Goal: Task Accomplishment & Management: Use online tool/utility

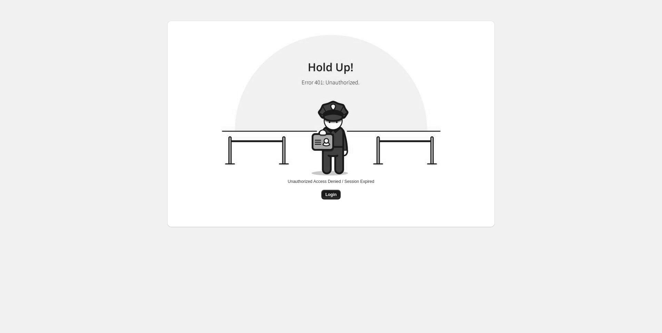
click at [327, 196] on span "Login" at bounding box center [331, 195] width 11 height 6
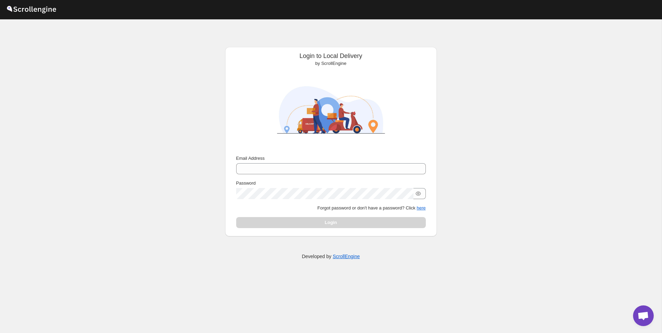
click at [308, 162] on div "Email Address" at bounding box center [331, 164] width 190 height 19
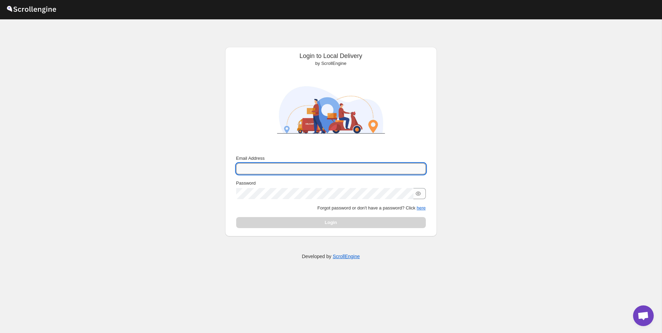
click at [307, 169] on input "Email Address" at bounding box center [331, 168] width 190 height 11
type input "nawneet.sharma@outlook.com"
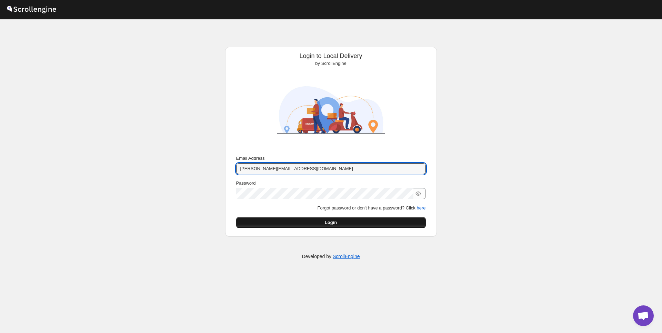
click at [333, 223] on span "Login" at bounding box center [331, 222] width 12 height 7
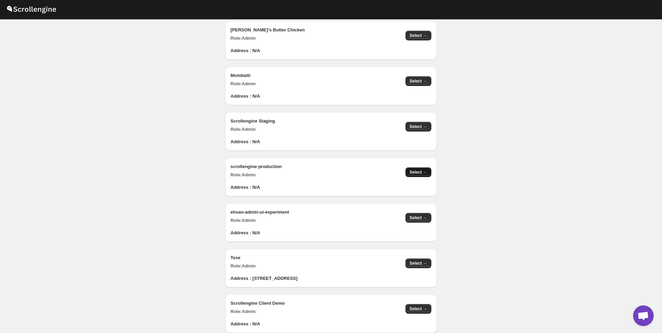
click at [412, 169] on button "Select →" at bounding box center [419, 172] width 26 height 10
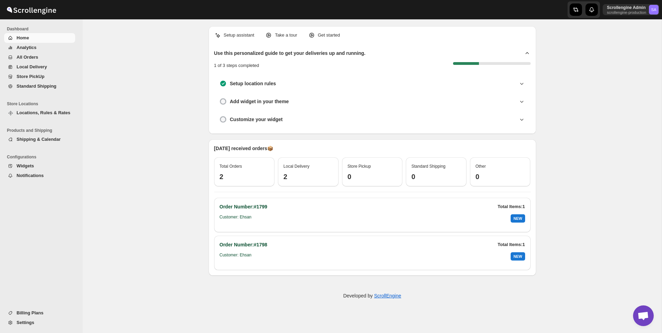
click at [33, 71] on link "Local Delivery" at bounding box center [39, 67] width 71 height 10
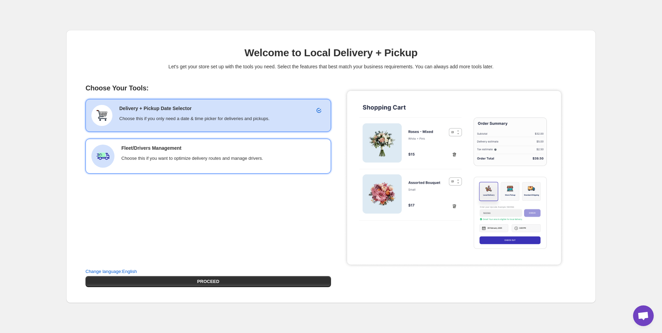
click at [175, 153] on div "Fleet/Drivers Management Choose this if you want to optimize delivery routes an…" at bounding box center [223, 152] width 204 height 17
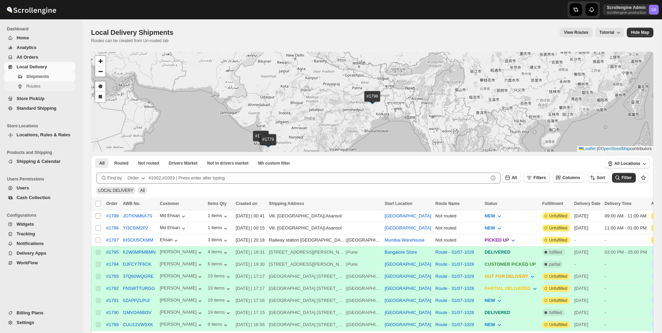
click at [38, 88] on span "Routes" at bounding box center [33, 85] width 14 height 5
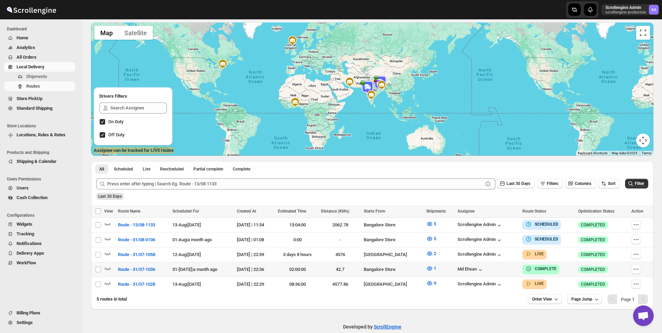
scroll to position [54, 0]
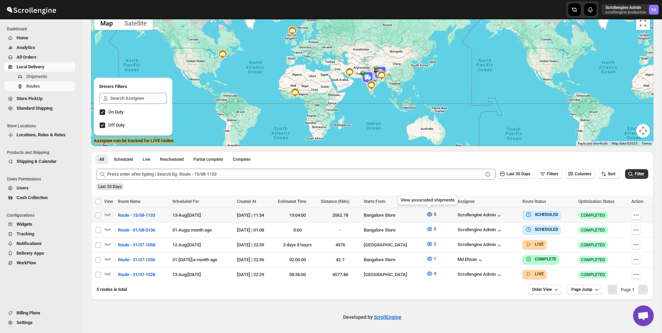
click at [429, 214] on icon "button" at bounding box center [429, 214] width 7 height 7
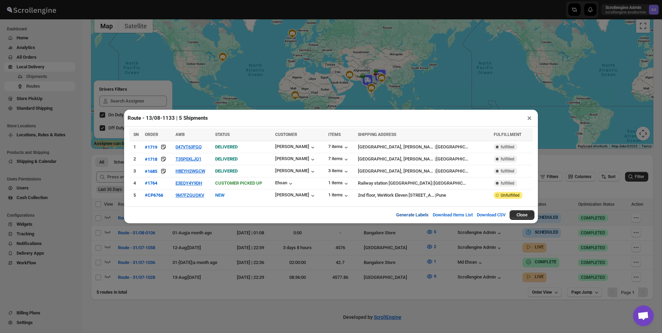
click at [405, 218] on button "Generate Labels" at bounding box center [412, 215] width 41 height 14
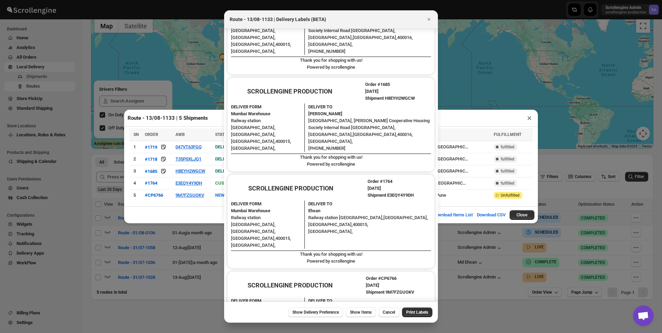
scroll to position [153, 0]
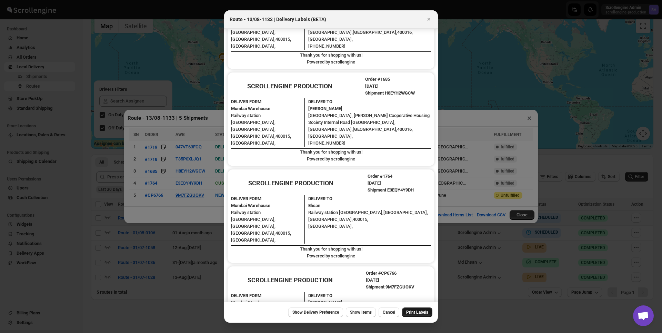
click at [413, 309] on span "Print Labels" at bounding box center [417, 312] width 22 height 6
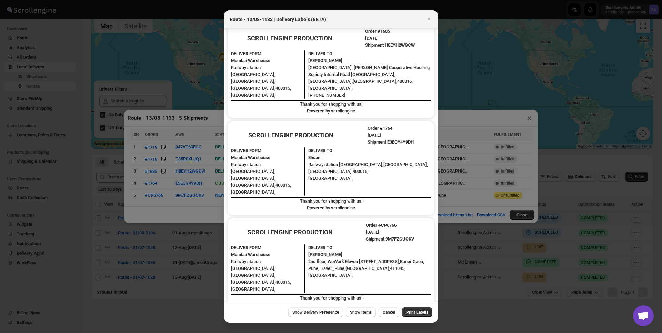
scroll to position [0, 0]
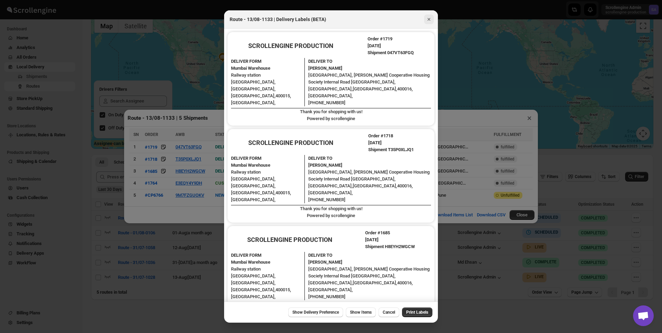
click at [429, 19] on icon "Close" at bounding box center [429, 19] width 7 height 7
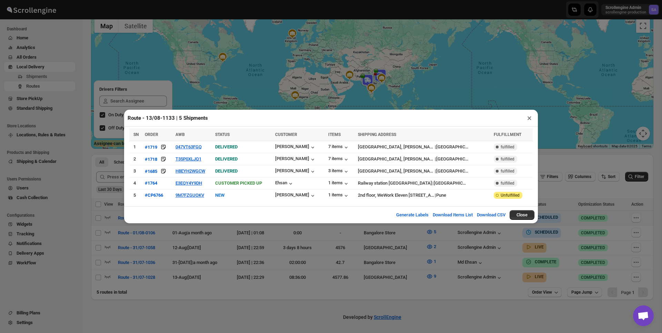
click at [527, 118] on button "×" at bounding box center [530, 118] width 10 height 10
